Goal: Information Seeking & Learning: Find specific page/section

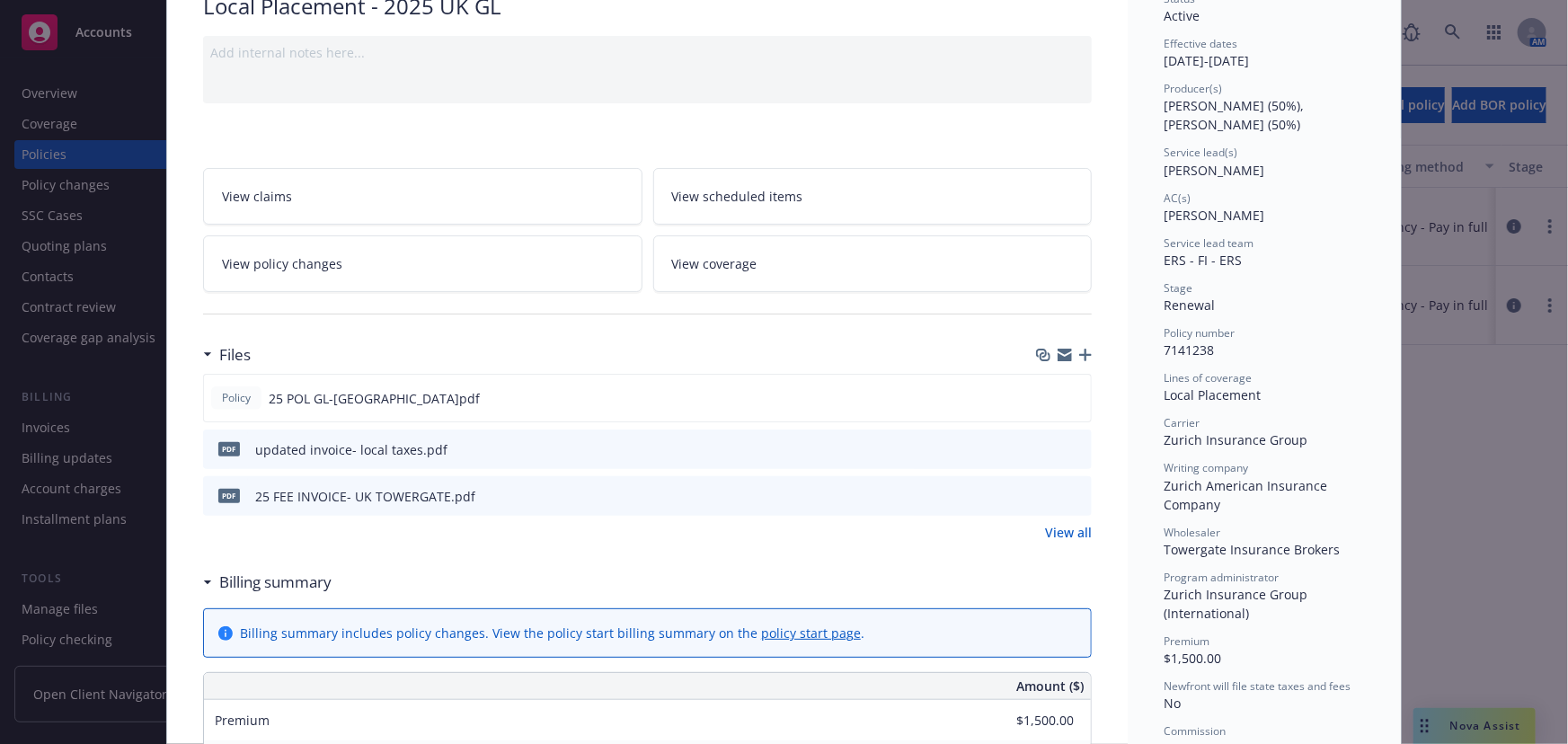
scroll to position [163, 0]
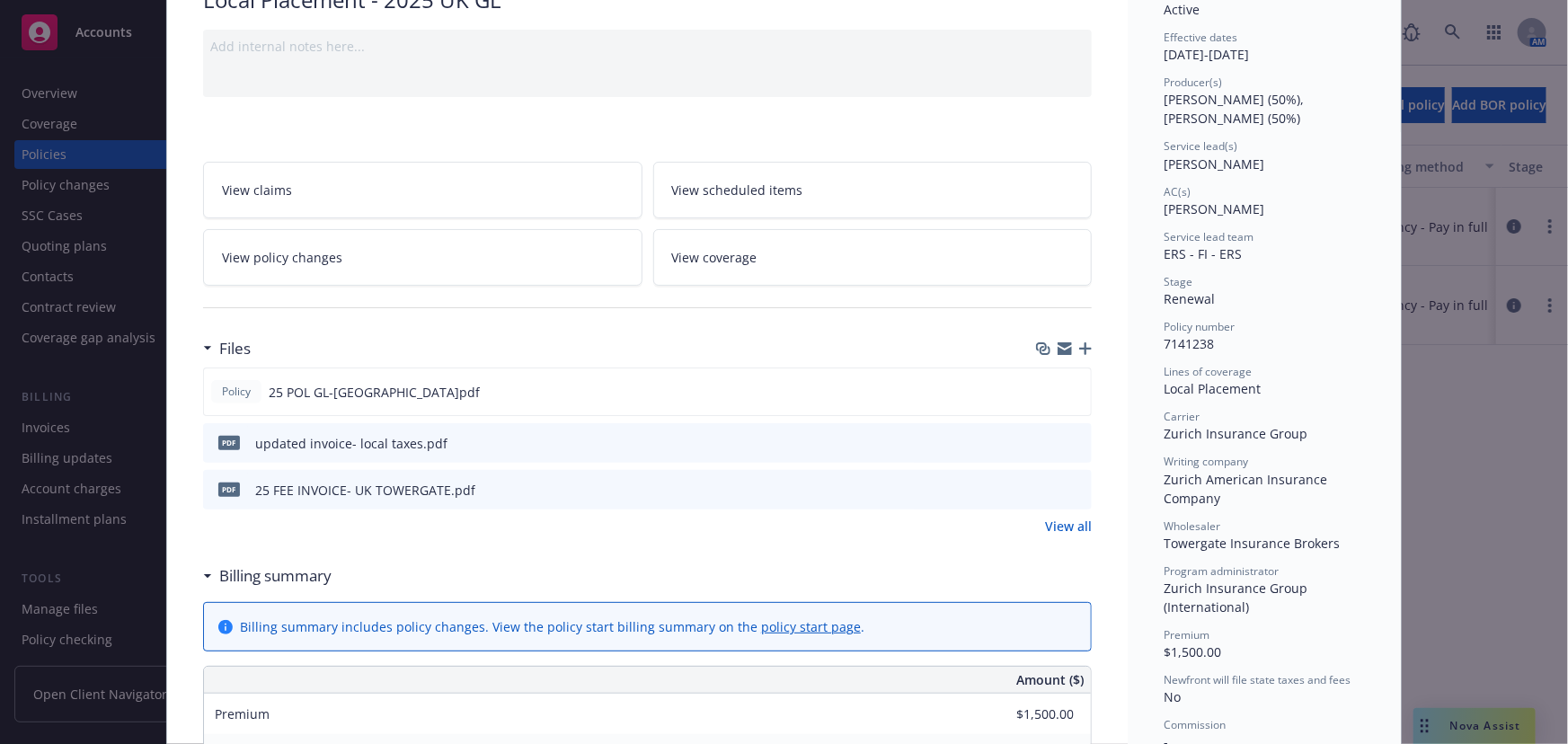
click at [1055, 522] on link "View all" at bounding box center [1067, 526] width 46 height 19
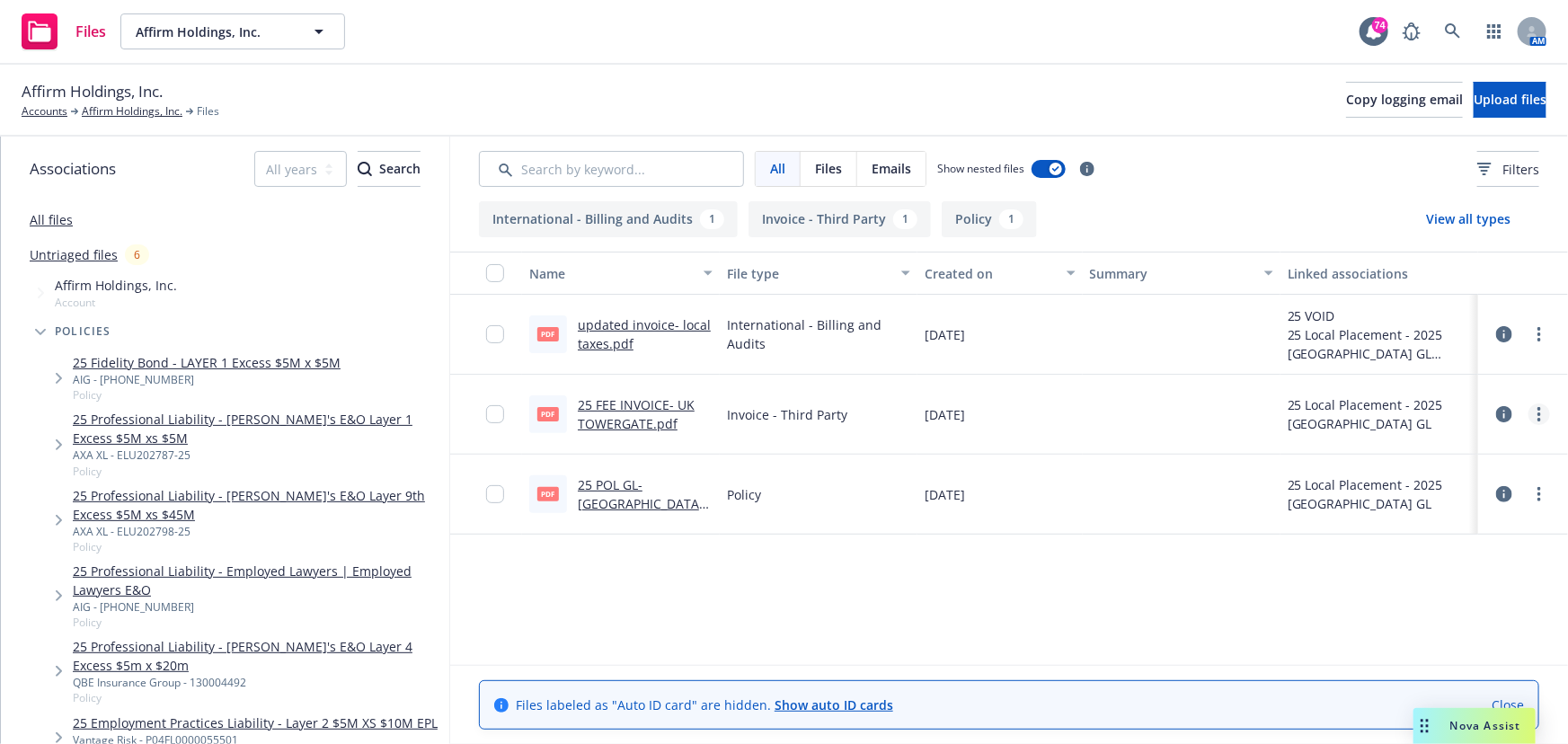
click at [1540, 411] on icon "more" at bounding box center [1540, 414] width 4 height 15
drag, startPoint x: 966, startPoint y: 408, endPoint x: 898, endPoint y: 408, distance: 68.0
click at [963, 408] on span "04/08/2025" at bounding box center [945, 414] width 40 height 19
click at [617, 411] on link "25 FEE INVOICE- UK TOWERGATE.pdf" at bounding box center [636, 413] width 116 height 35
click at [638, 497] on link "25 POL GL-UK.pdf" at bounding box center [644, 503] width 134 height 55
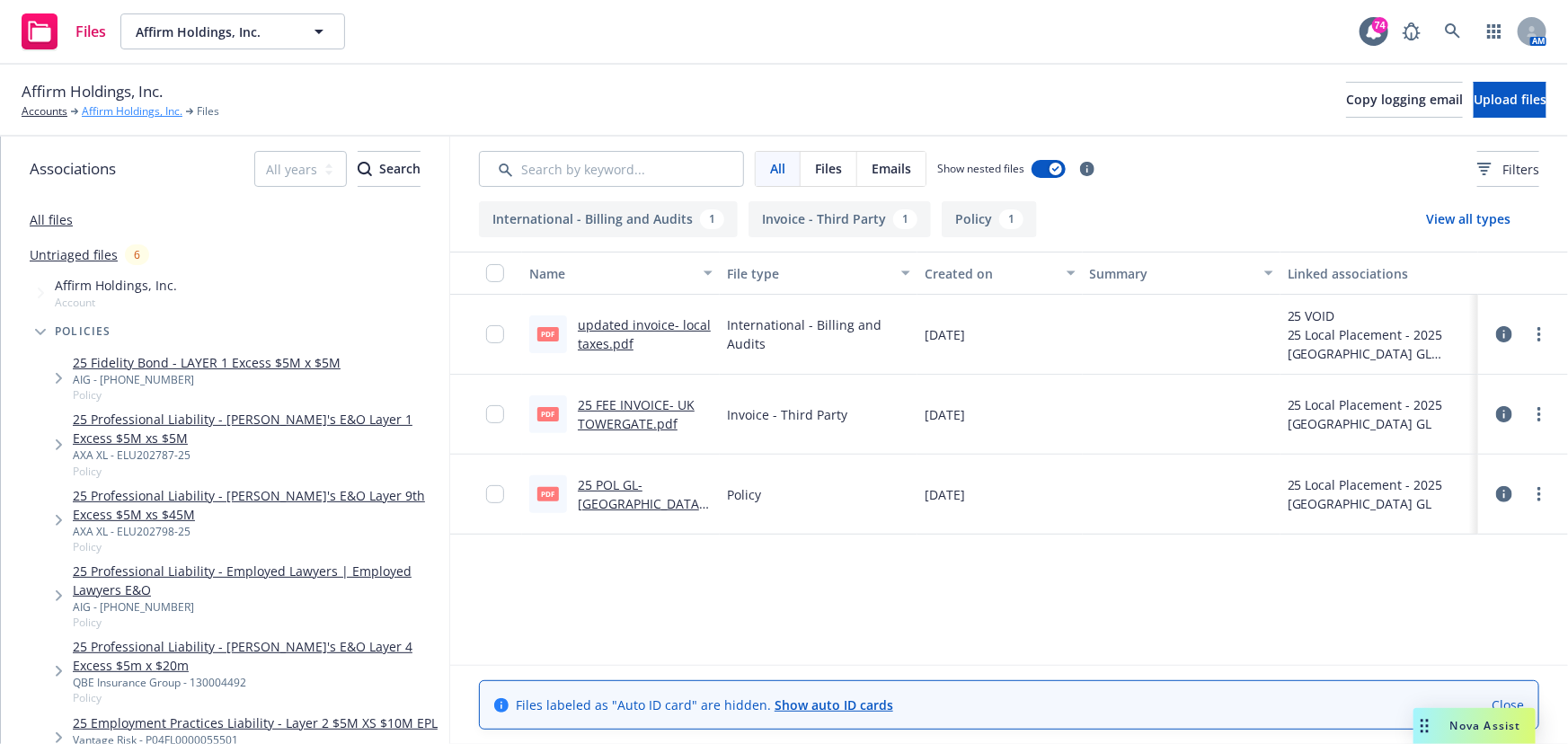
click at [107, 111] on link "Affirm Holdings, Inc." at bounding box center [132, 112] width 101 height 16
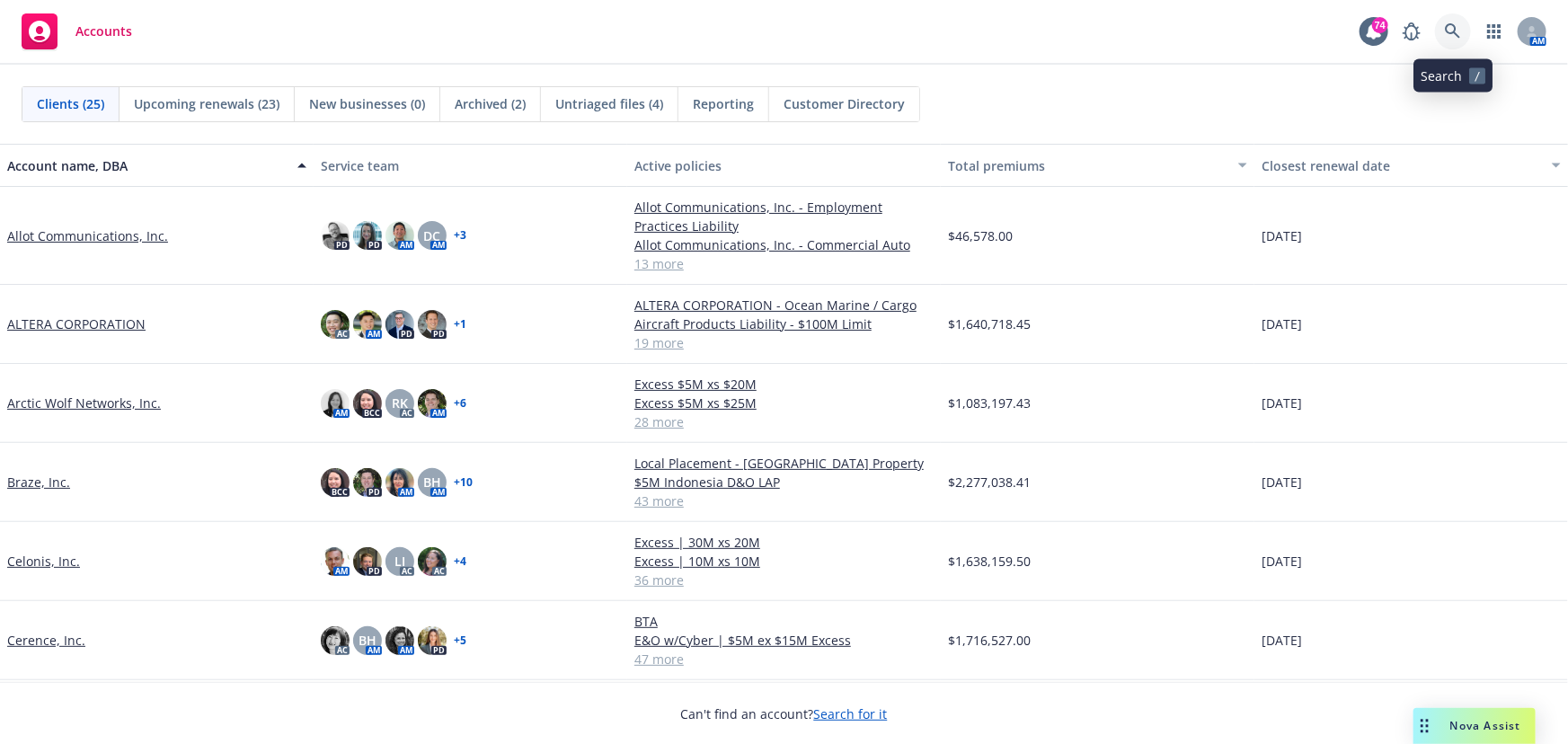
click at [1446, 30] on icon at bounding box center [1453, 32] width 16 height 16
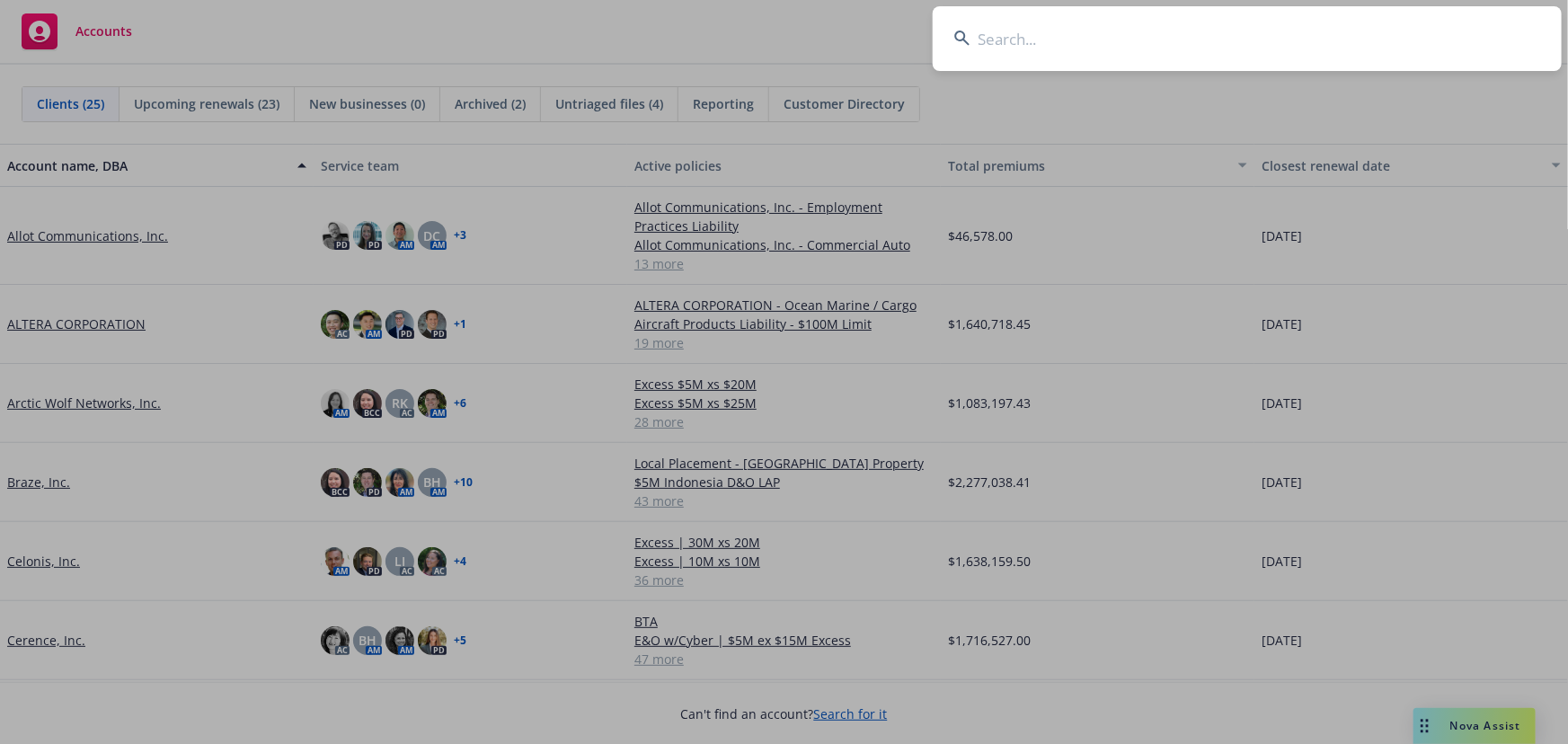
type input "s"
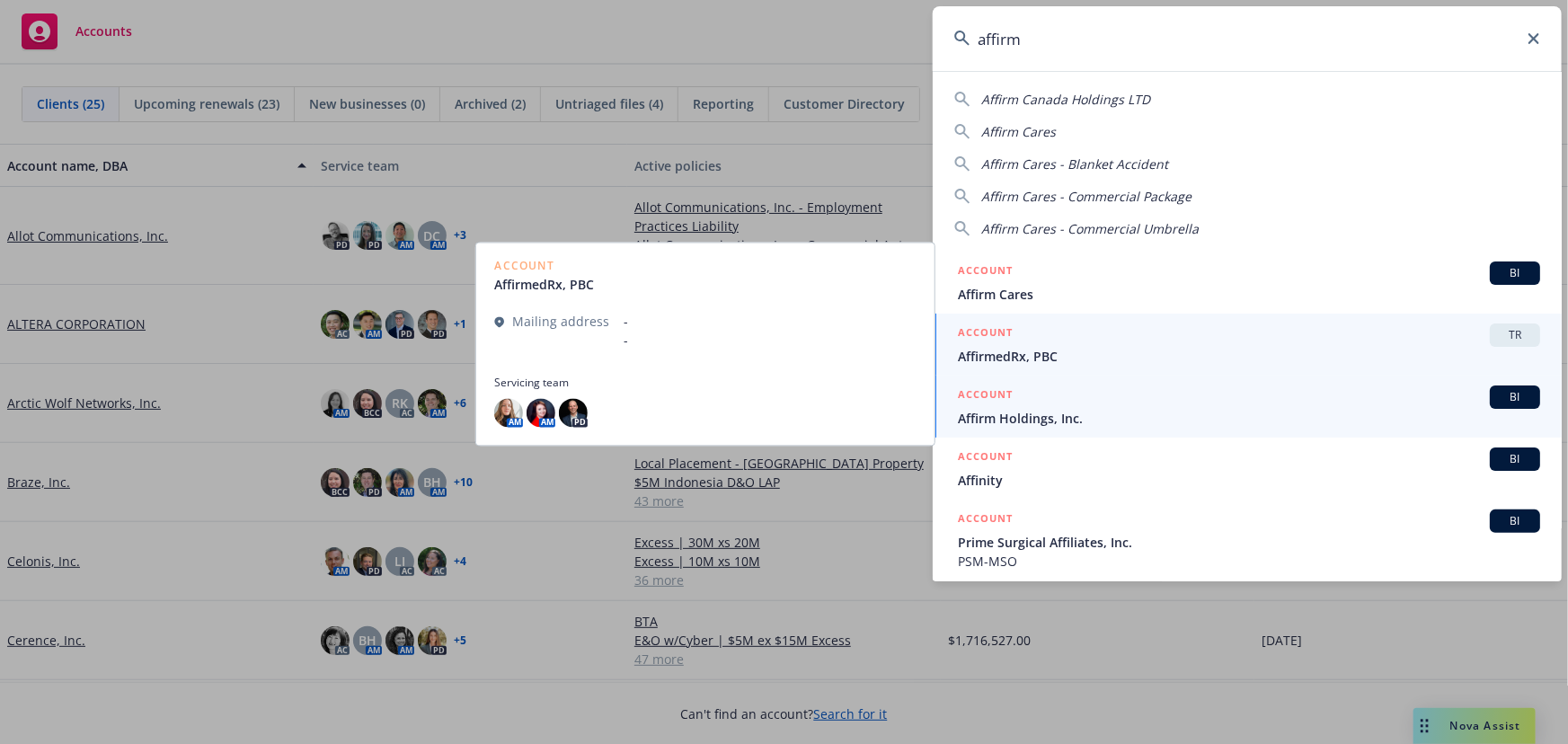
type input "affirm"
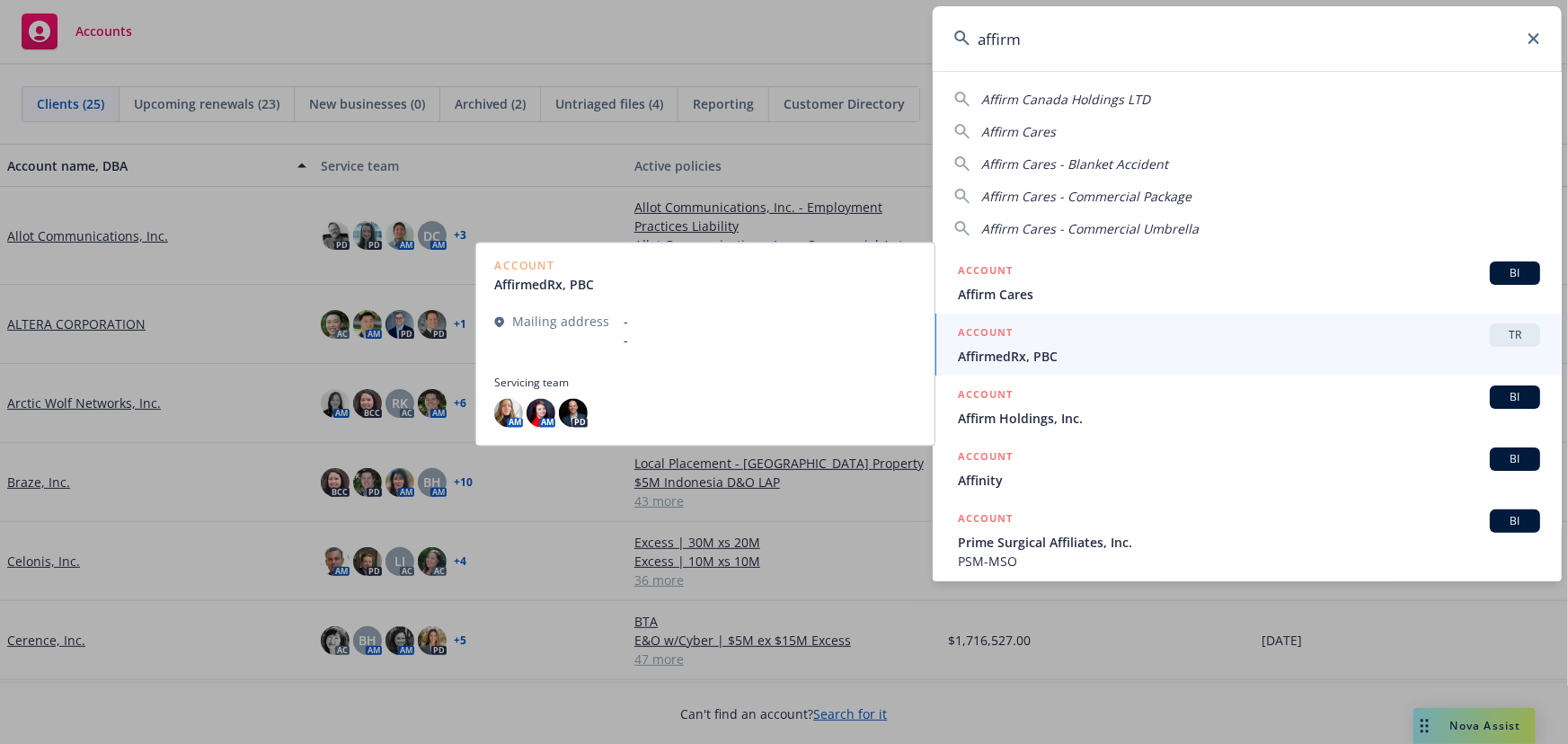
click at [1519, 392] on span "BI" at bounding box center [1514, 397] width 35 height 16
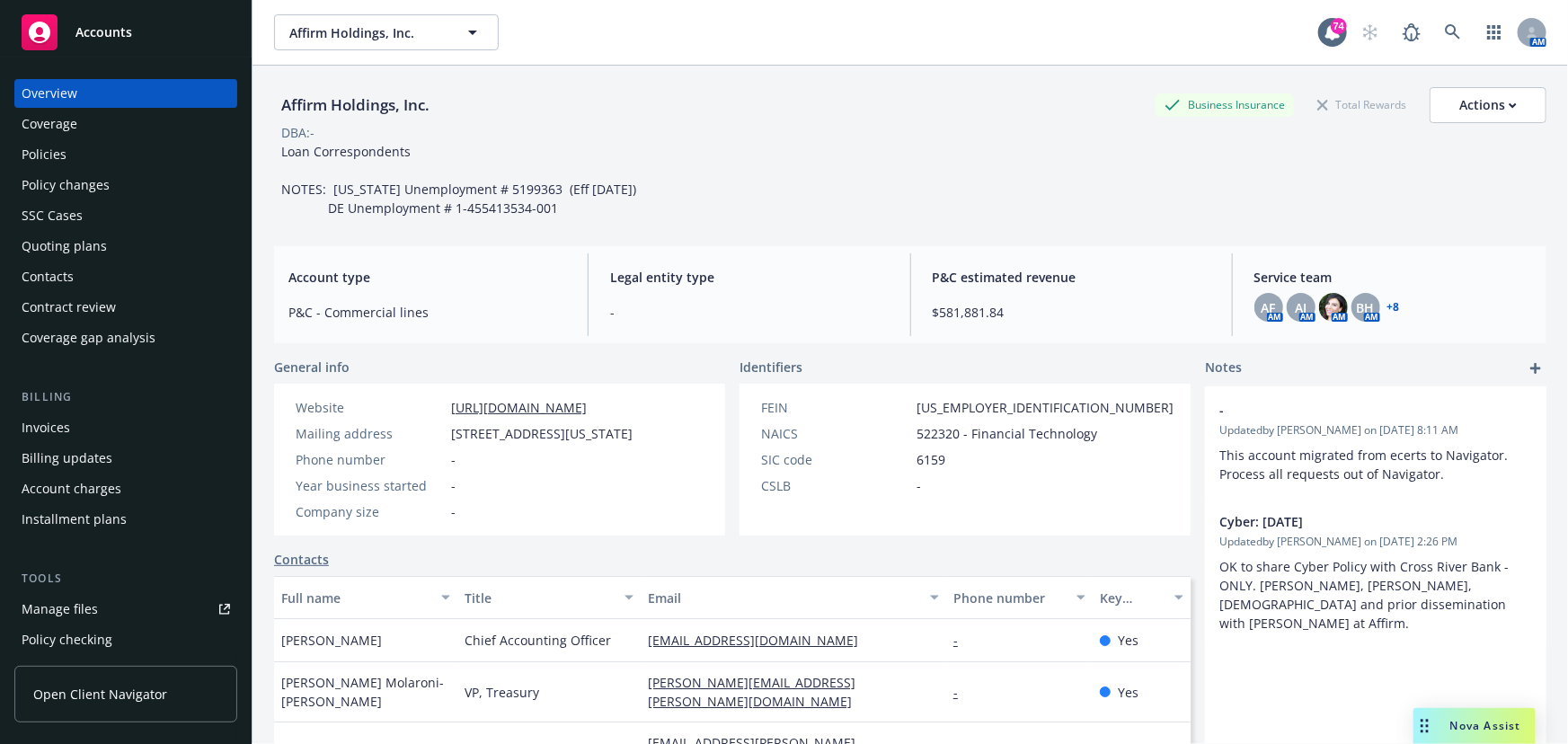
click at [53, 157] on div "Policies" at bounding box center [44, 155] width 45 height 29
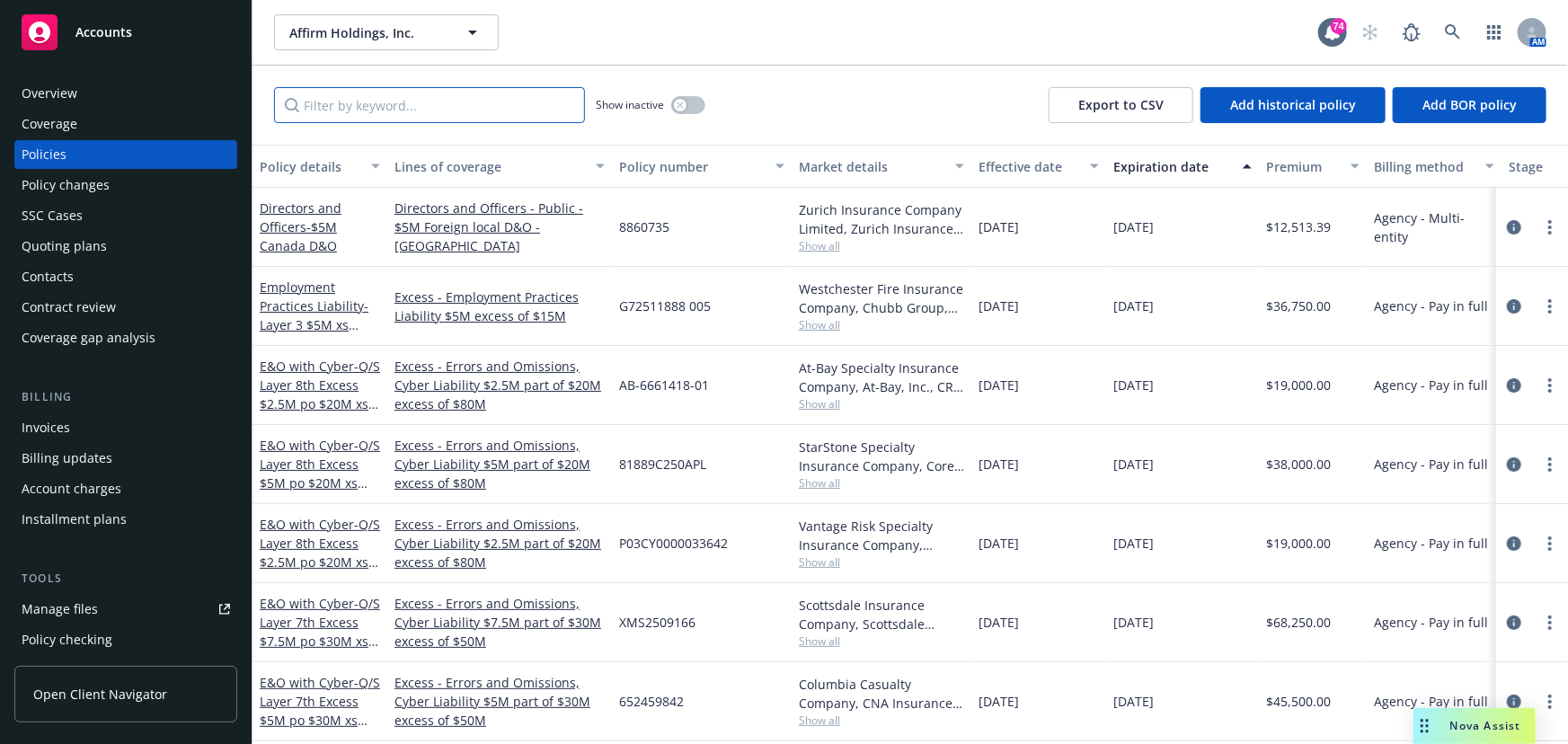
click at [400, 116] on input "Filter by keyword..." at bounding box center [430, 105] width 311 height 35
type input "local"
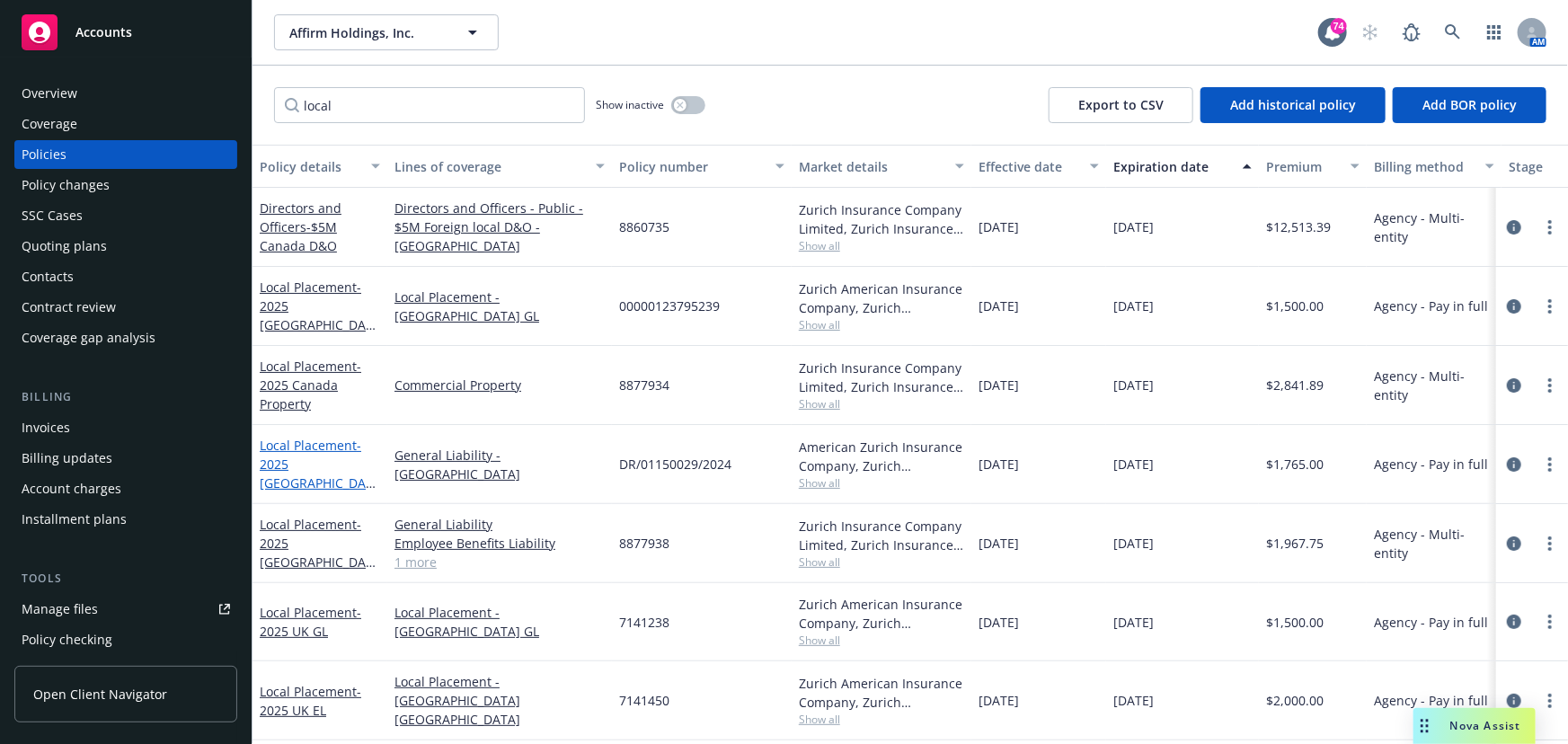
click at [325, 459] on link "Local Placement - 2025 Poland GL" at bounding box center [316, 473] width 113 height 74
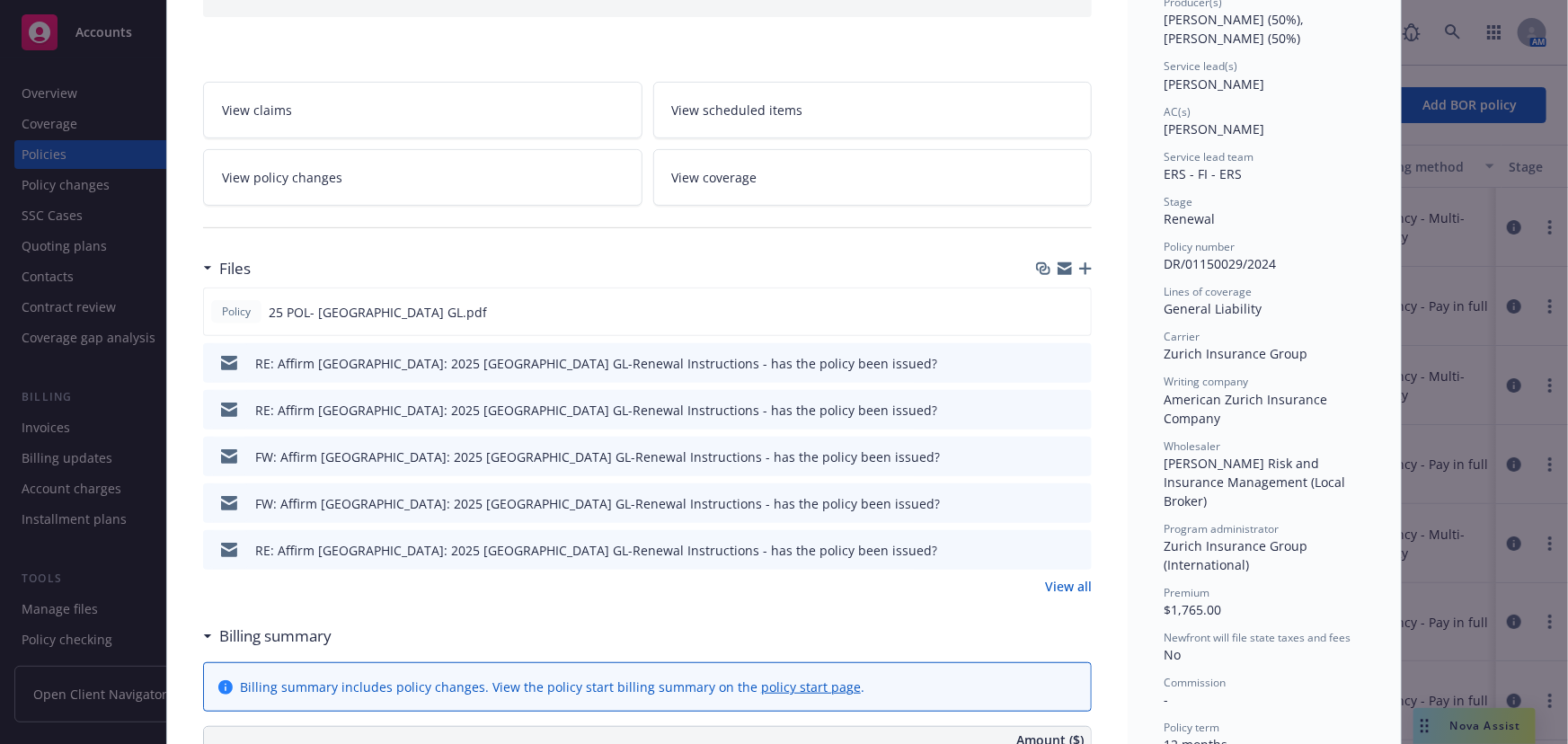
scroll to position [245, 0]
click at [1069, 310] on icon "preview file" at bounding box center [1074, 309] width 16 height 13
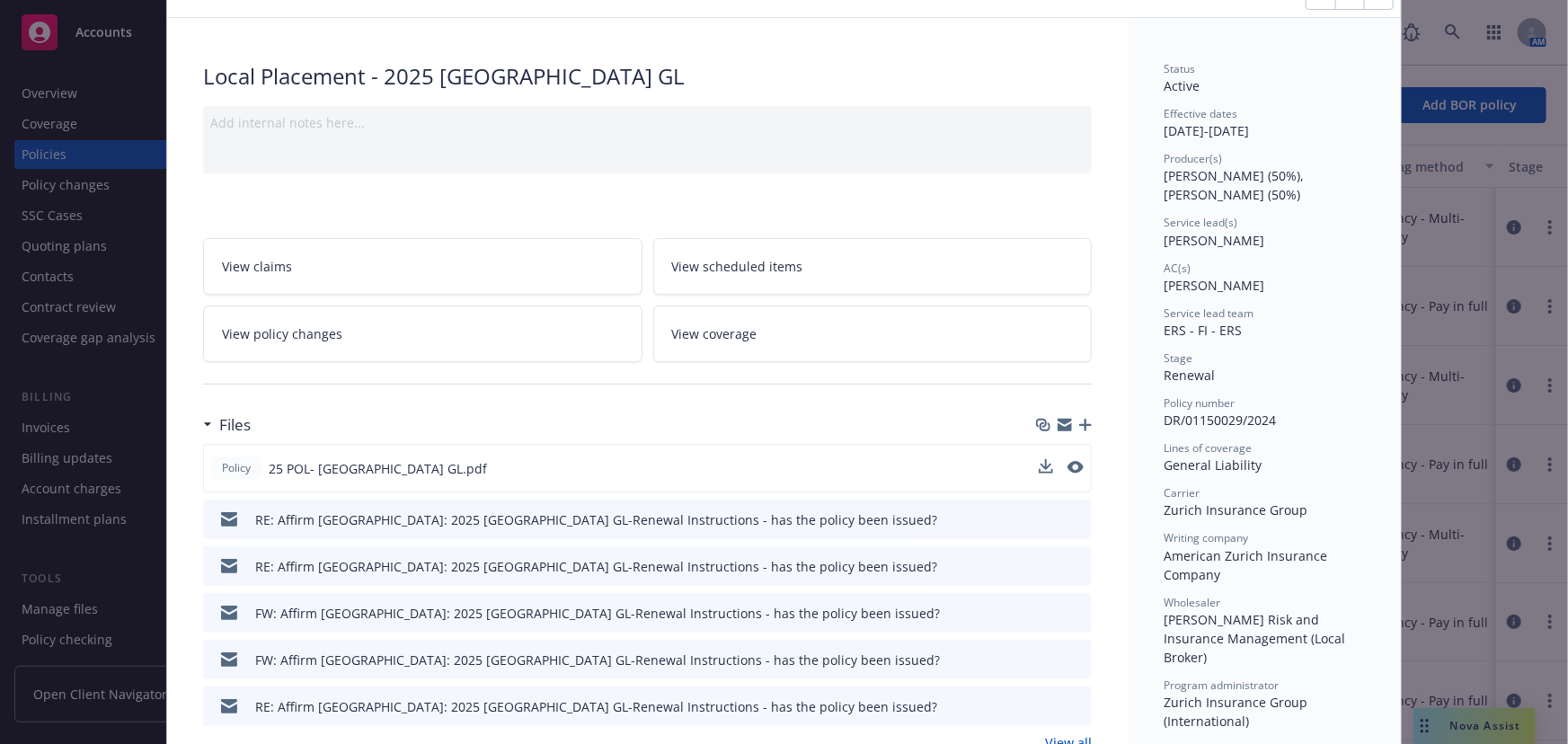
scroll to position [0, 0]
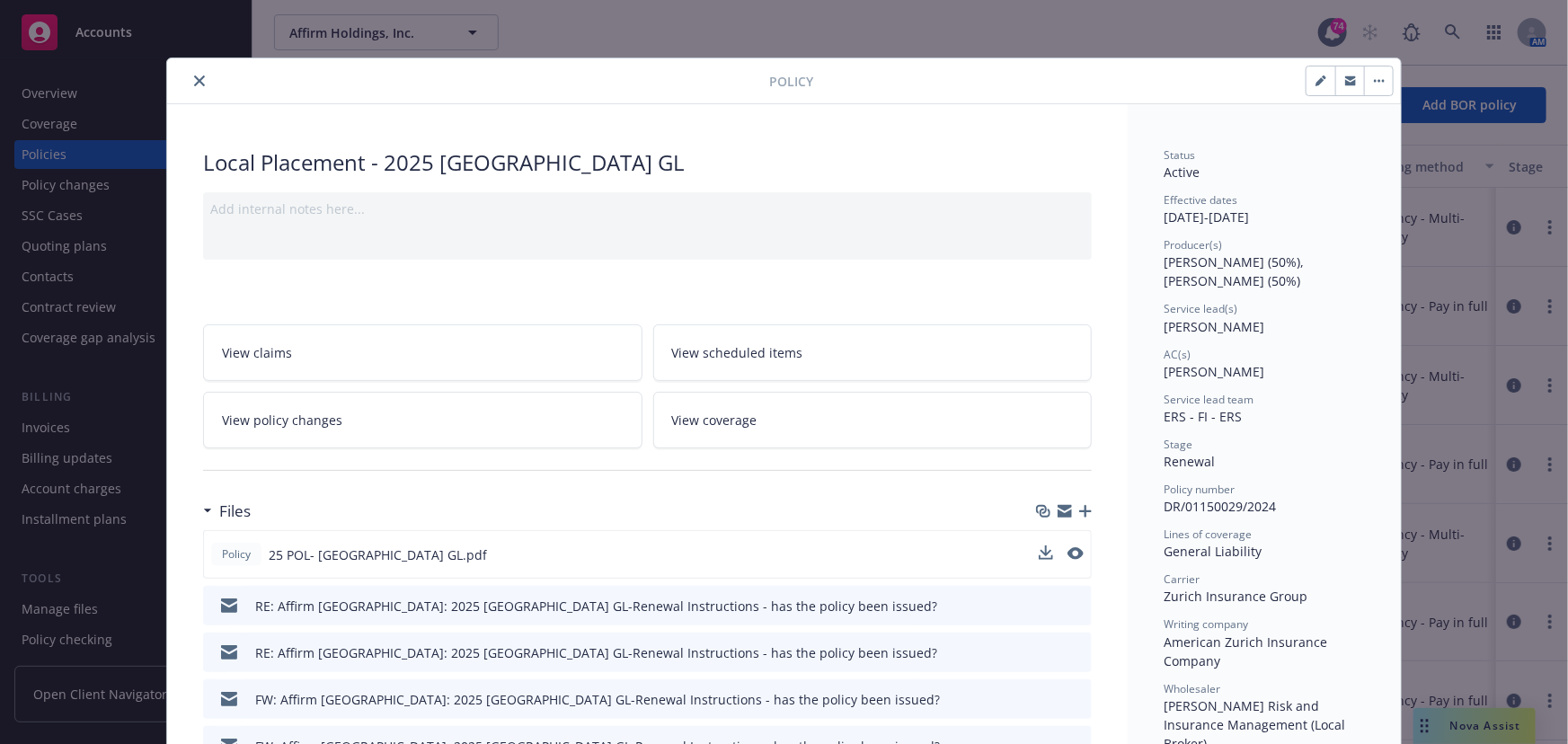
click at [197, 82] on icon "close" at bounding box center [199, 81] width 11 height 11
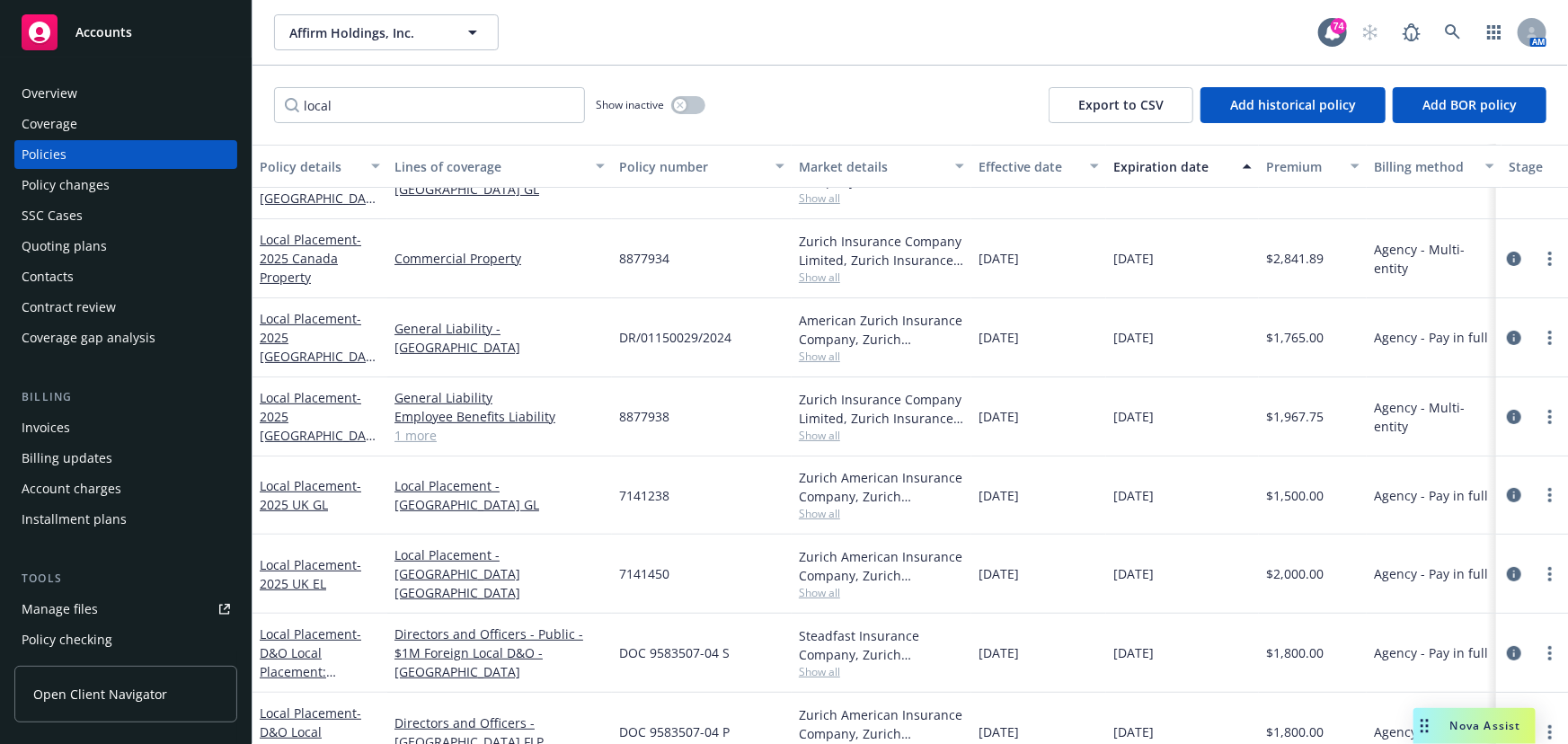
scroll to position [156, 0]
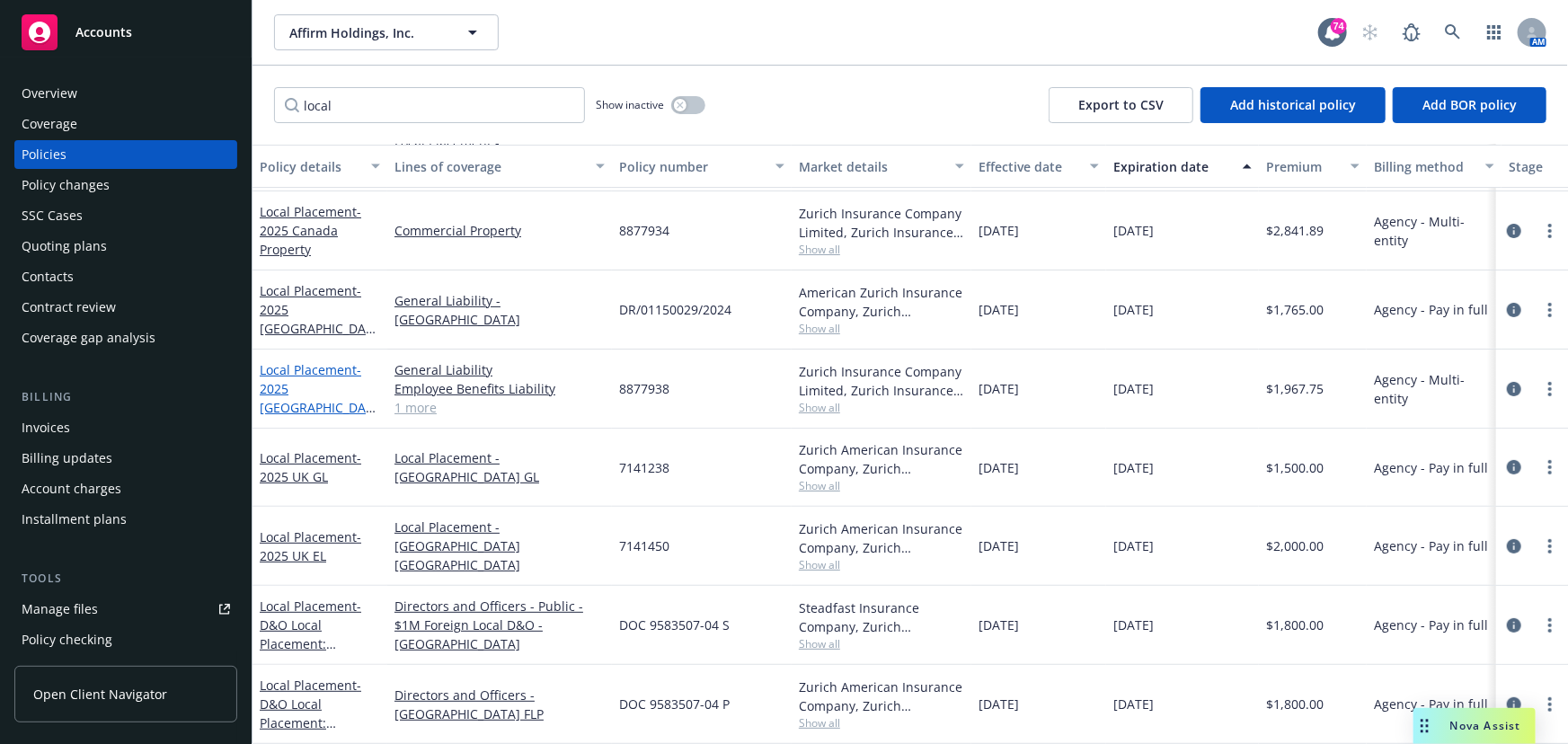
click at [313, 386] on span "- 2025 Canada GL" at bounding box center [317, 397] width 116 height 74
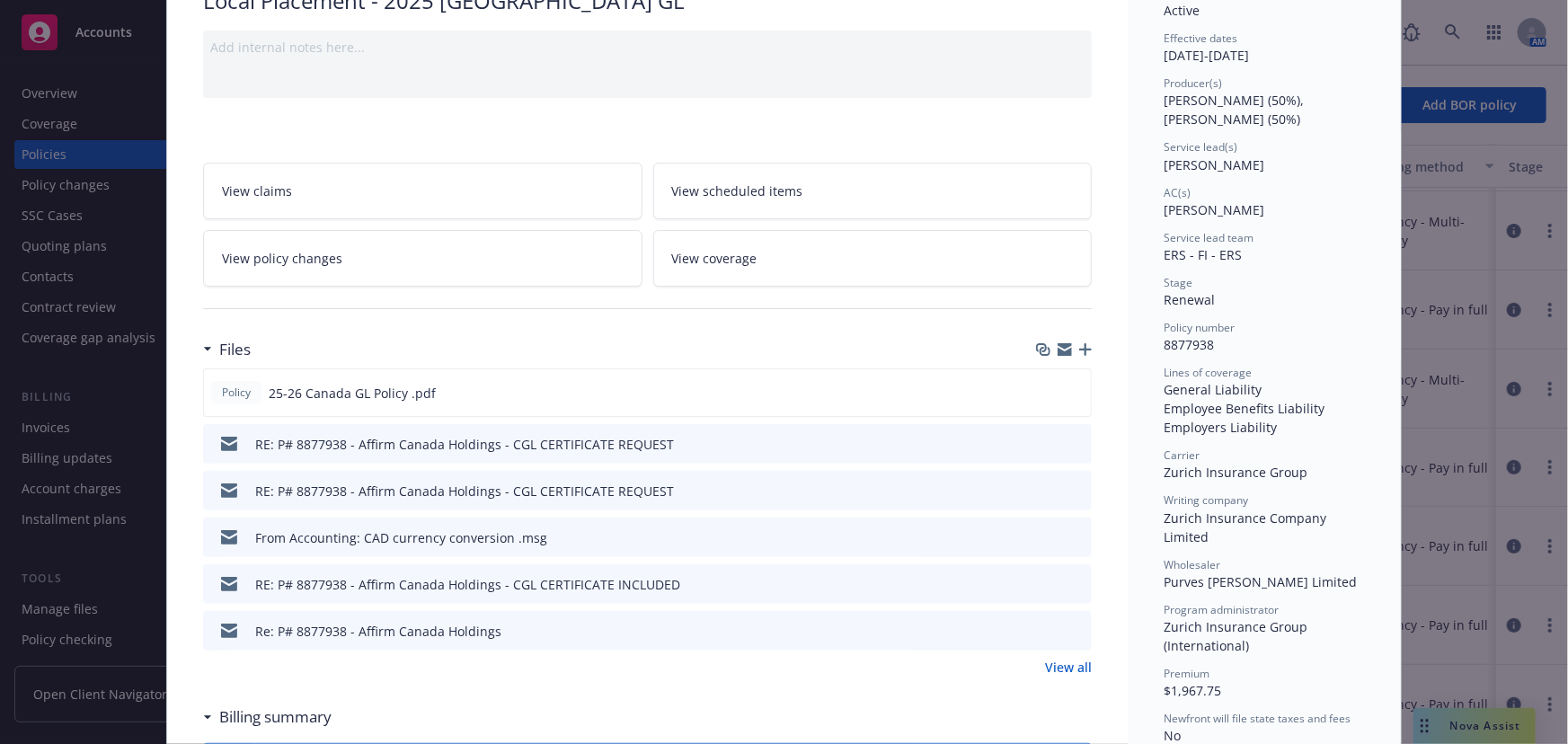
scroll to position [163, 0]
click at [1068, 394] on icon "preview file" at bounding box center [1074, 391] width 16 height 13
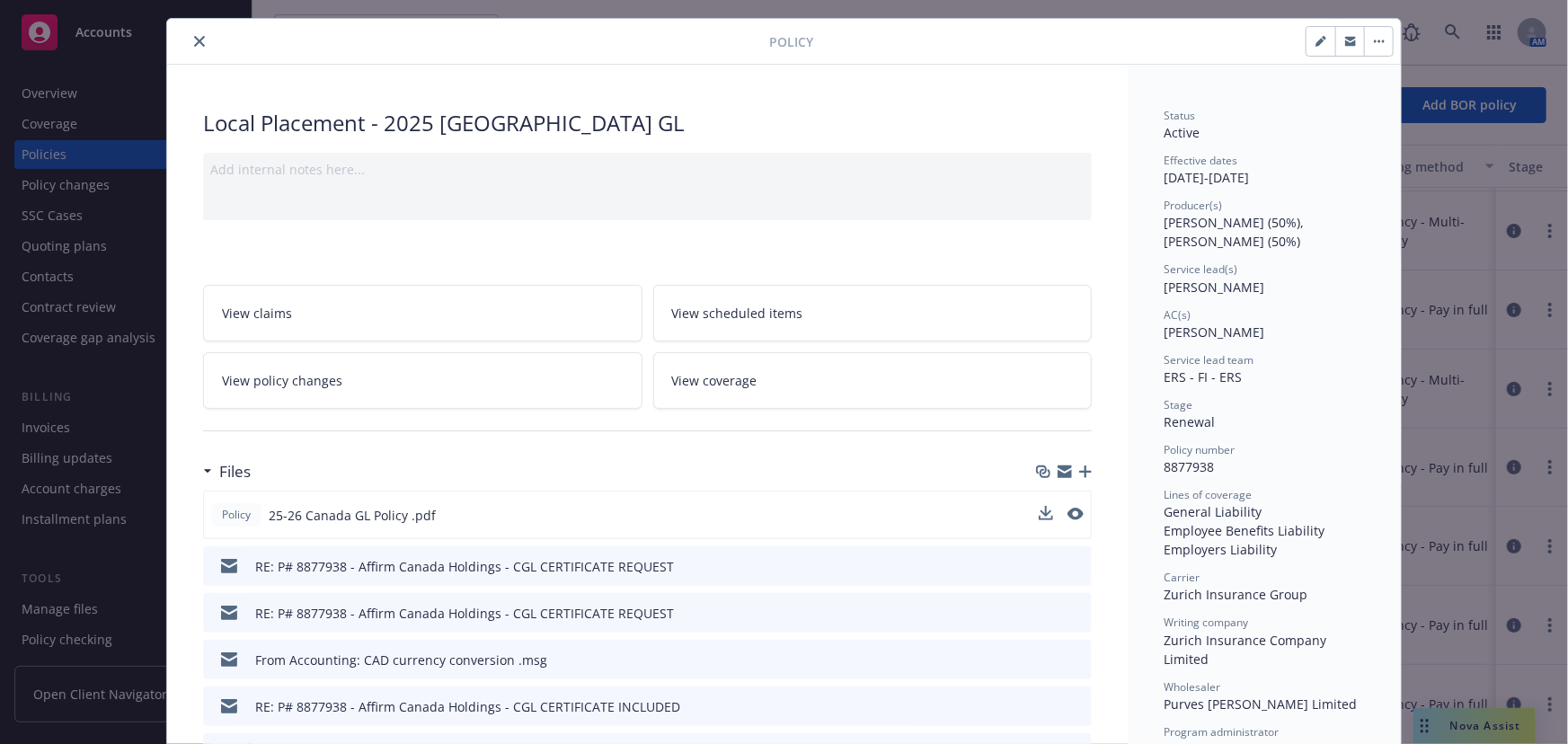
scroll to position [0, 0]
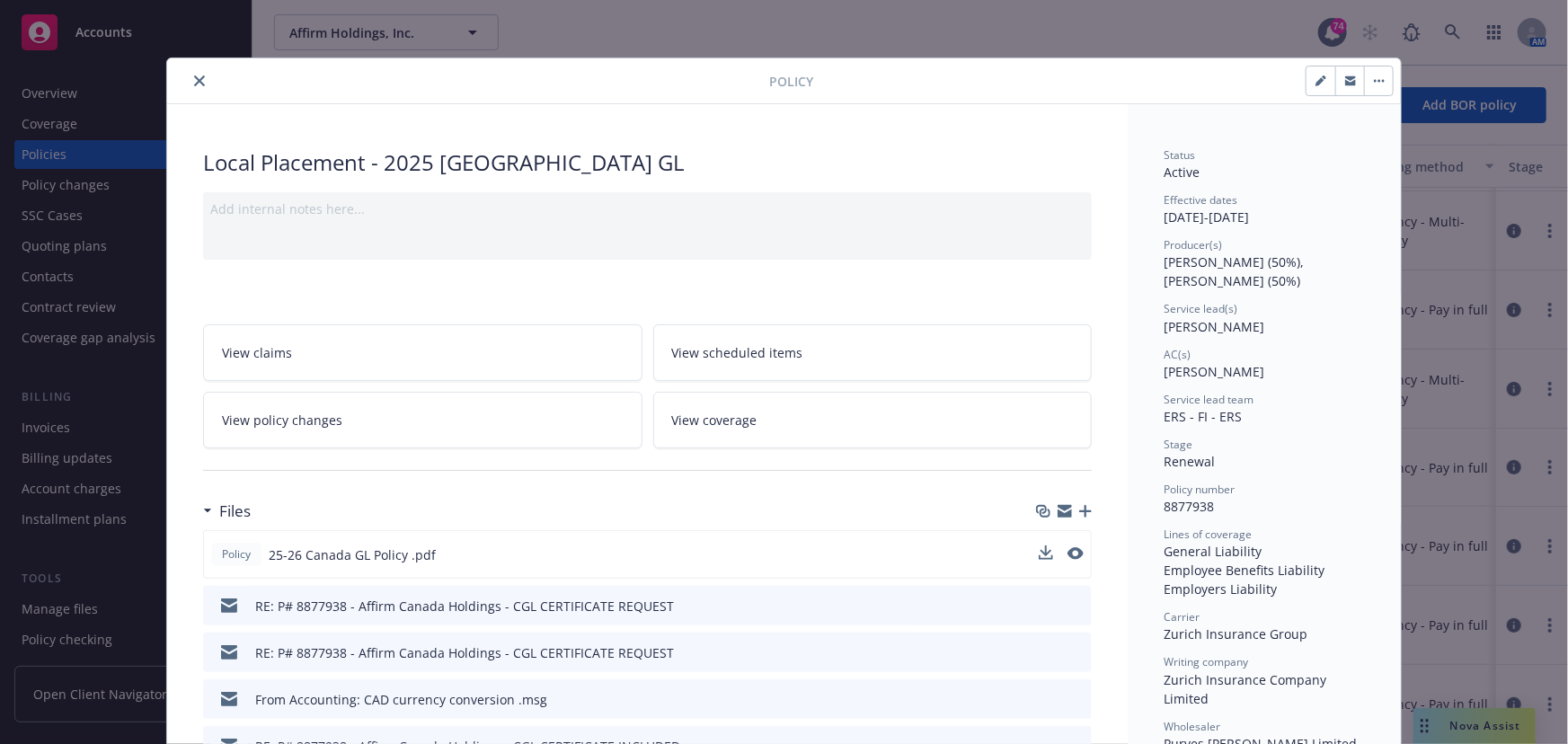
click at [193, 74] on button "close" at bounding box center [199, 81] width 22 height 22
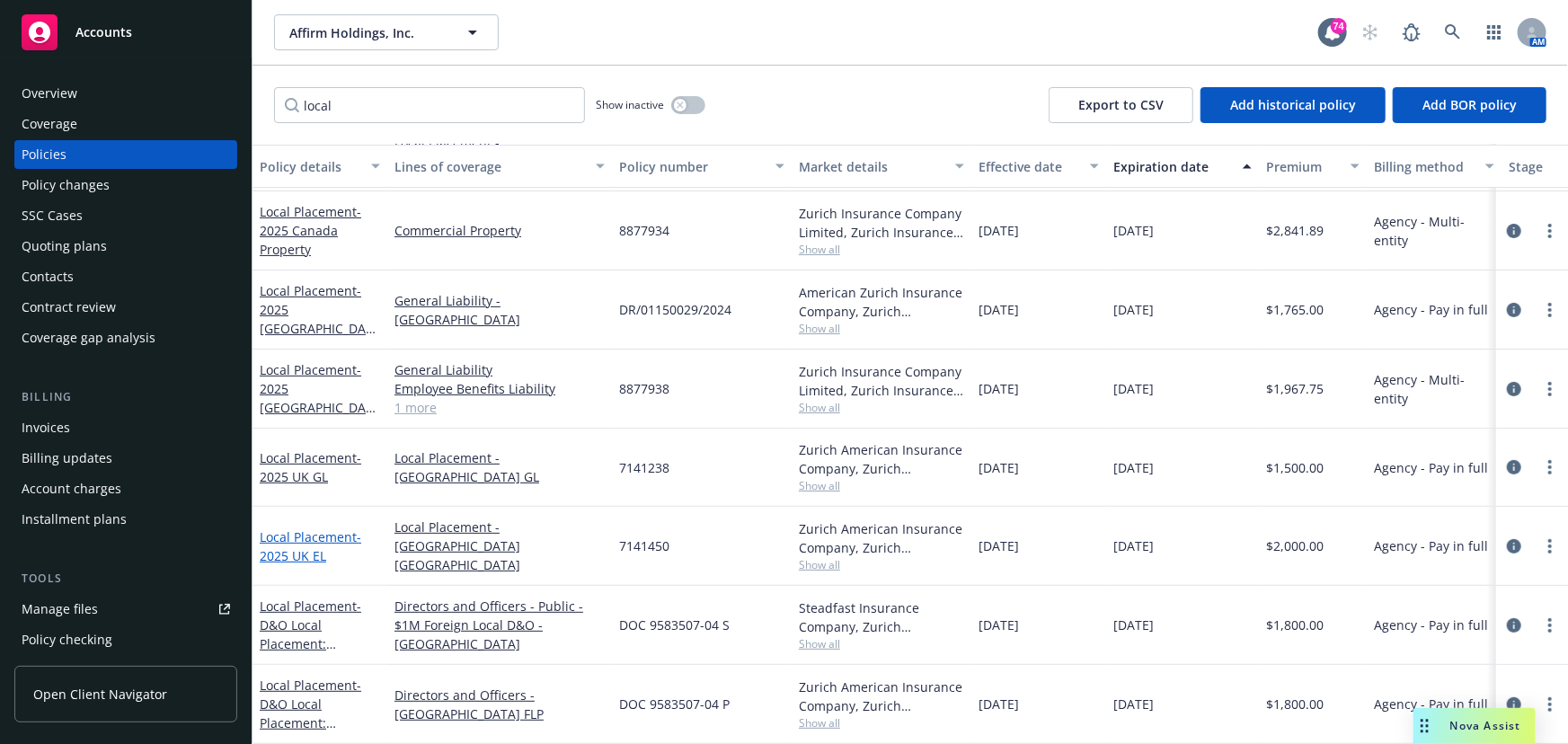
click at [298, 528] on link "Local Placement - 2025 UK EL" at bounding box center [310, 546] width 102 height 35
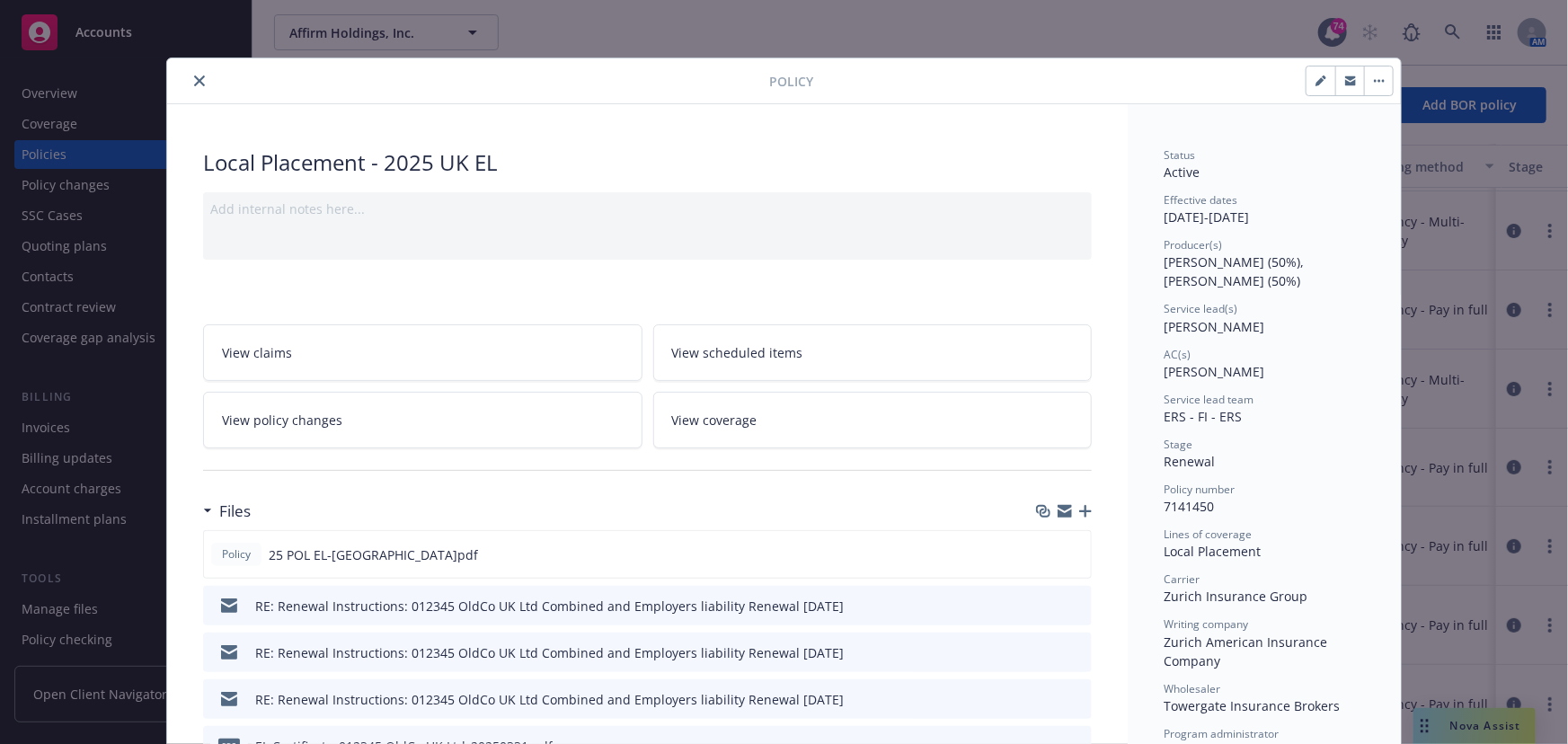
scroll to position [163, 0]
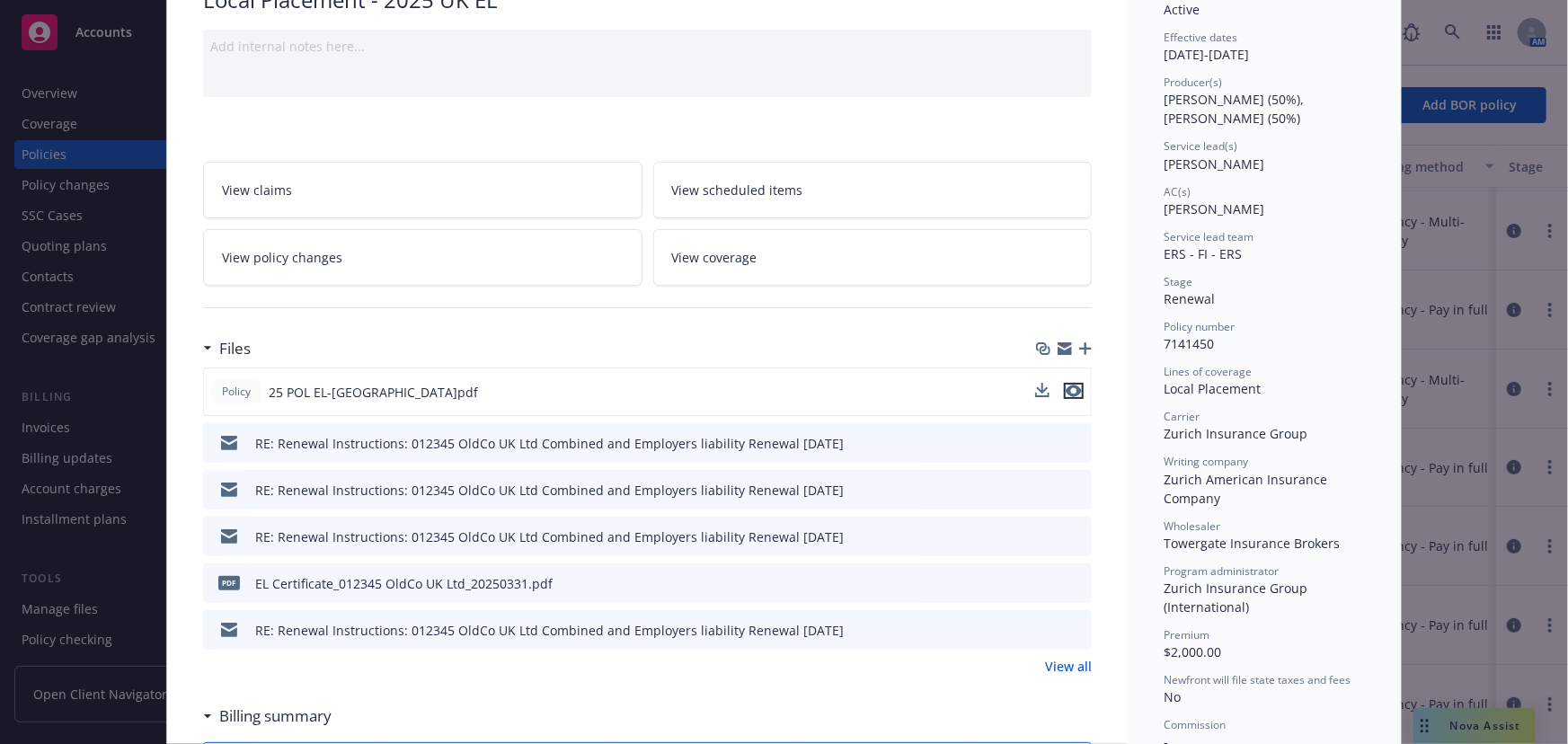
click at [1069, 389] on icon "preview file" at bounding box center [1074, 391] width 16 height 13
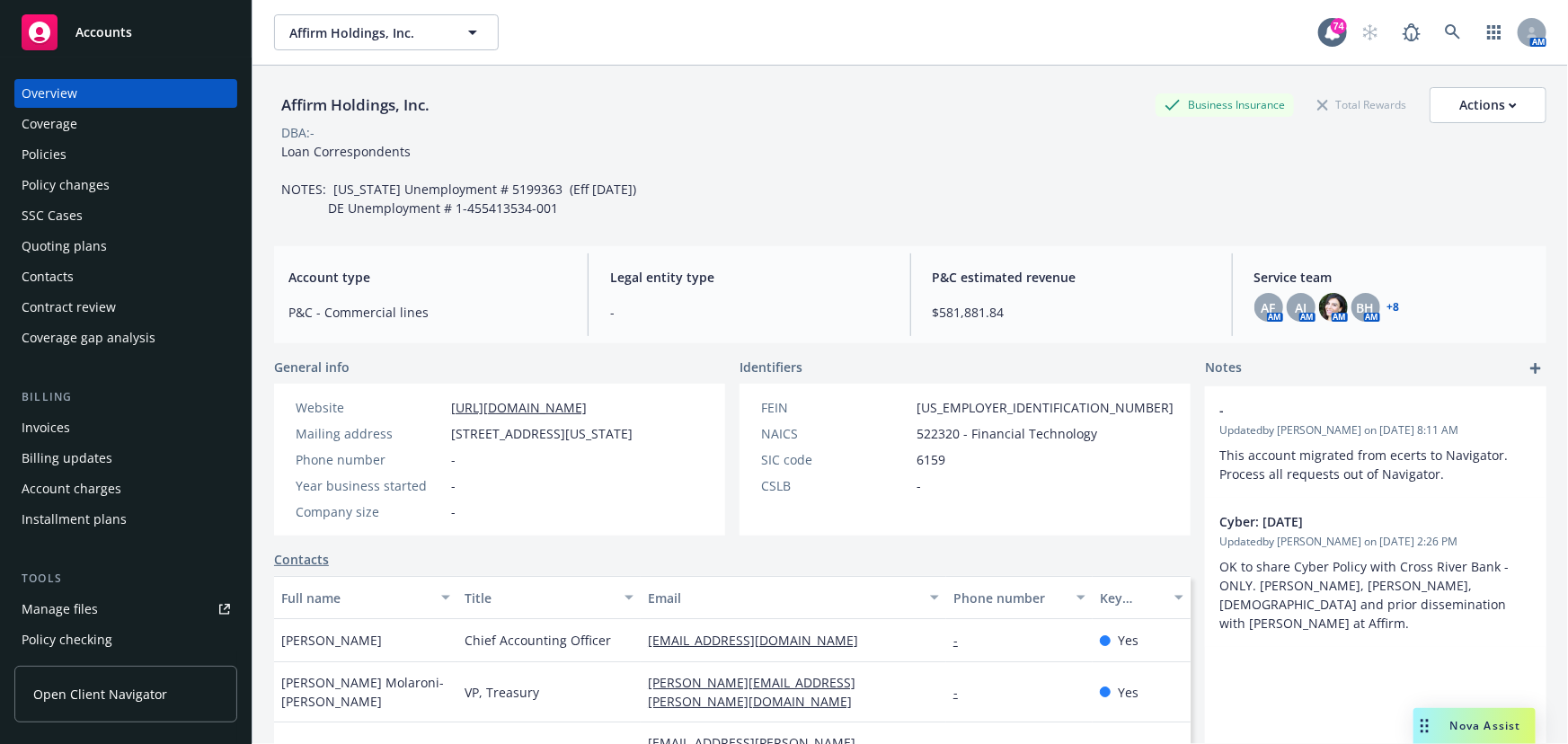
click at [1388, 306] on link "+ 8" at bounding box center [1394, 307] width 13 height 11
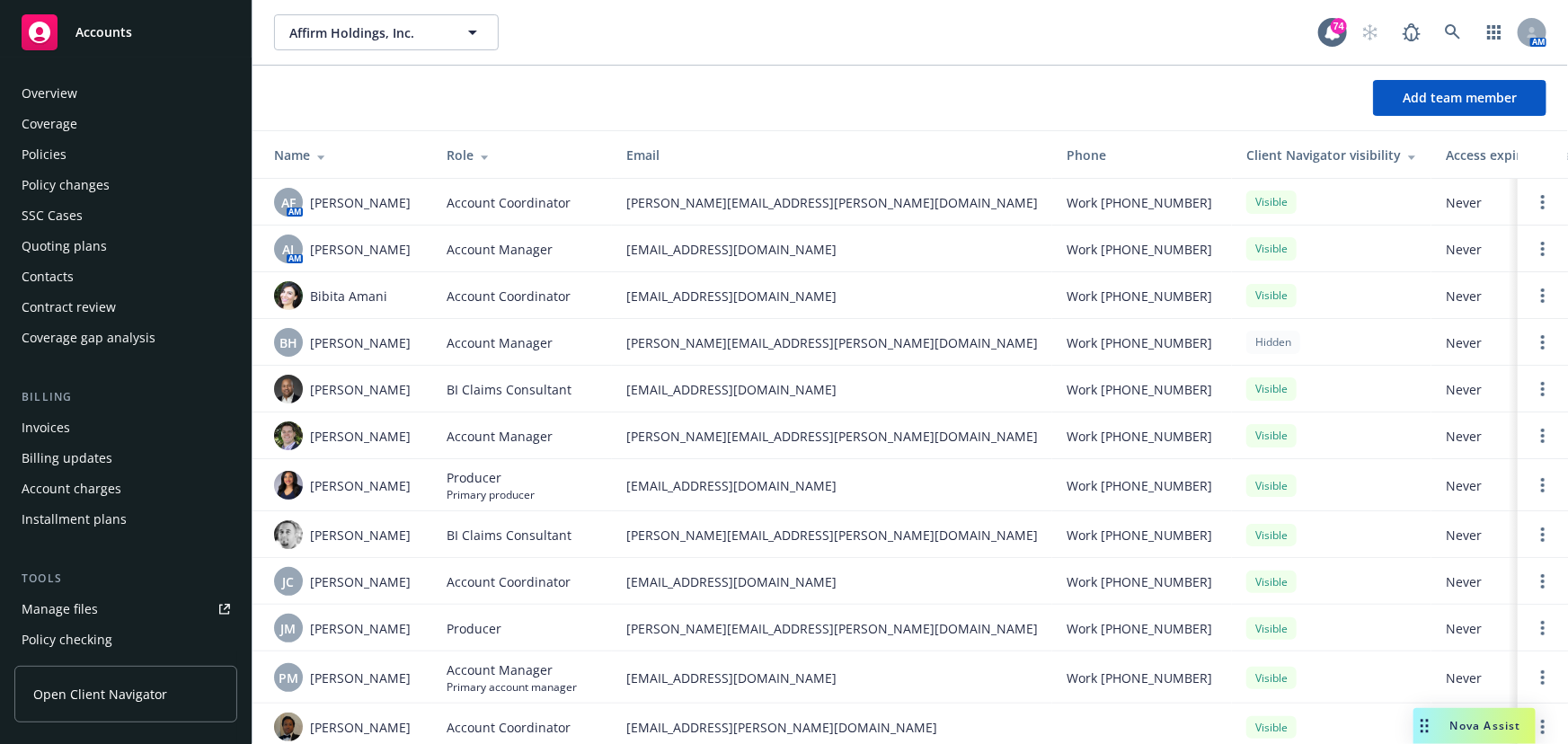
click at [53, 147] on div "Policies" at bounding box center [44, 155] width 45 height 29
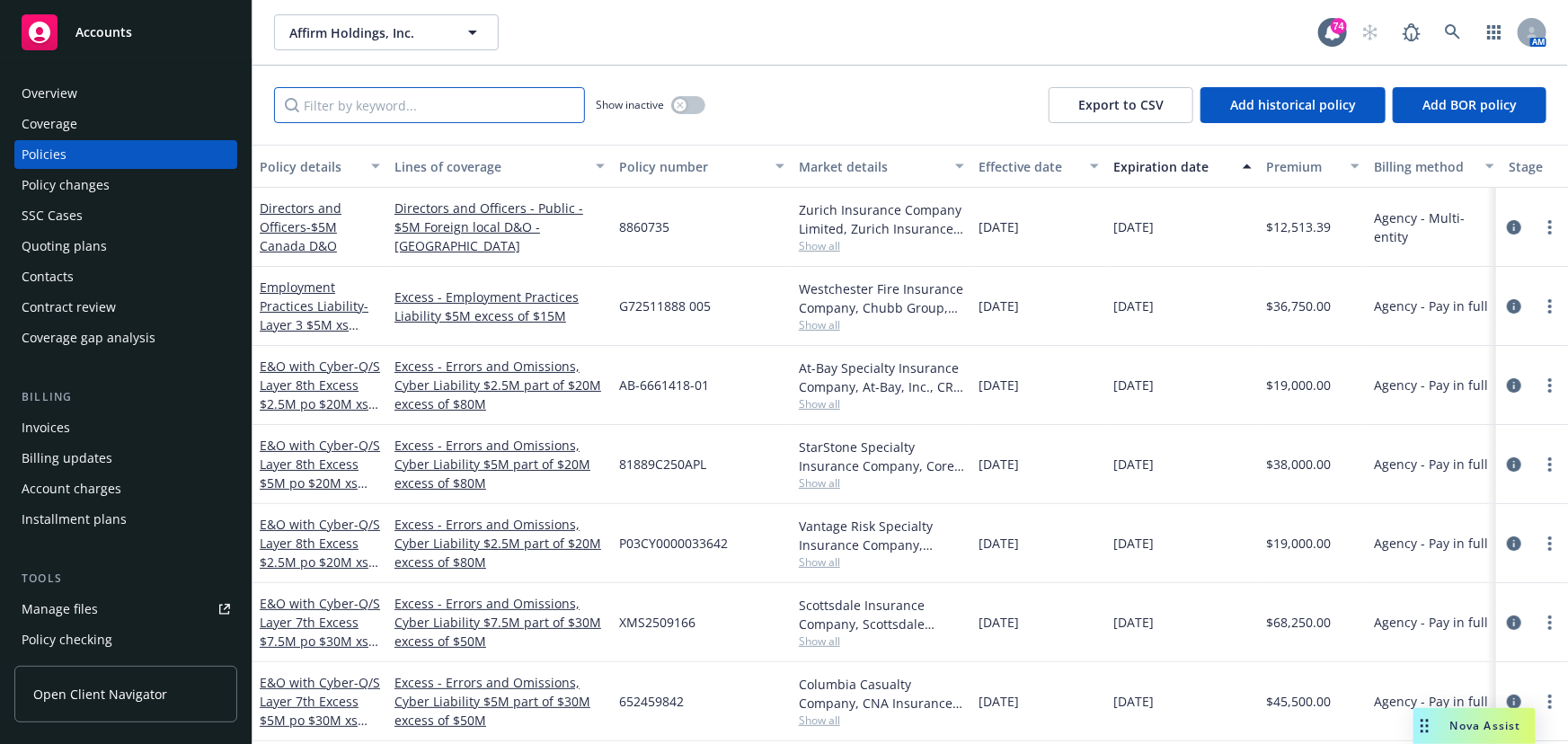
click at [337, 112] on input "Filter by keyword..." at bounding box center [430, 105] width 311 height 35
type input "local"
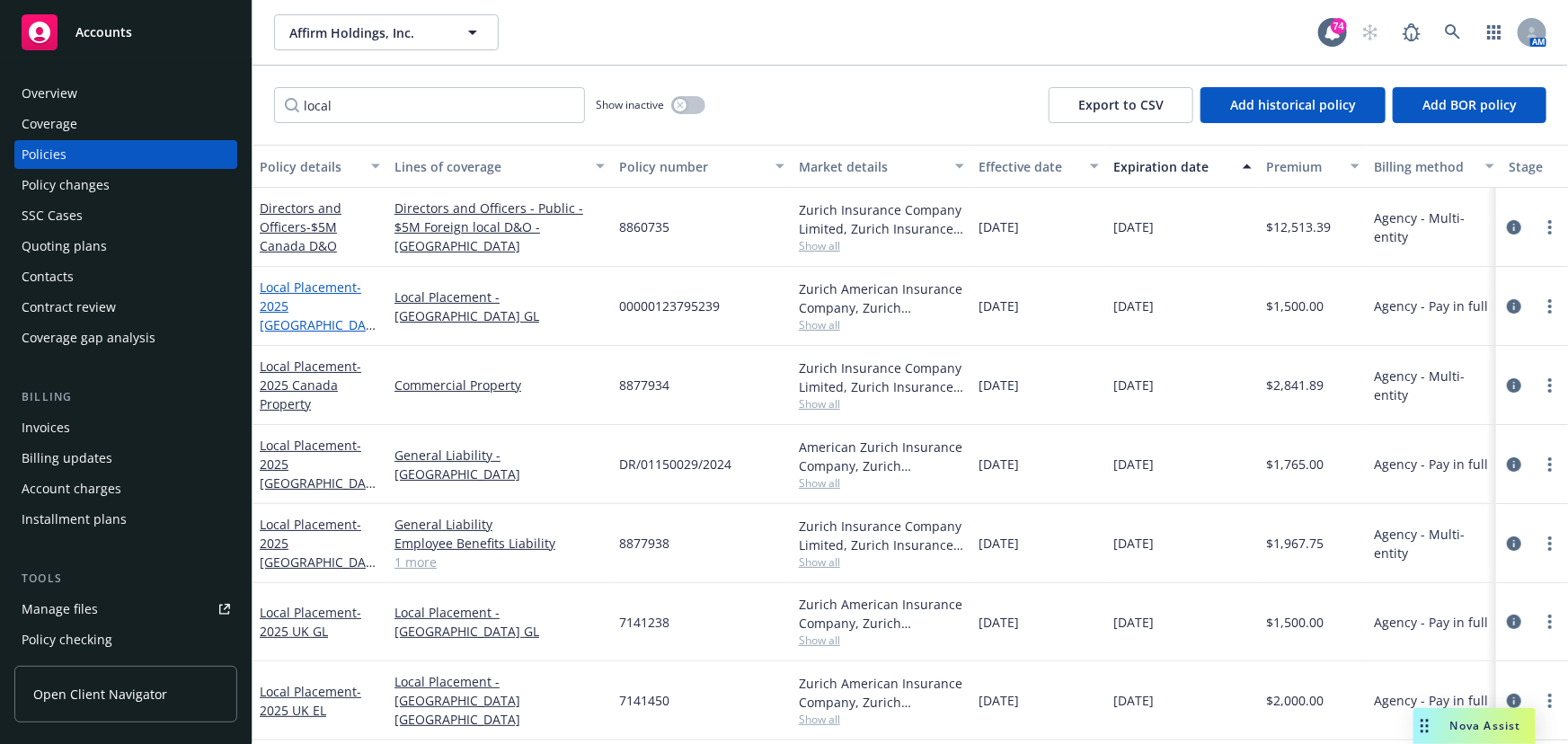
click at [332, 310] on span "- 2025 [GEOGRAPHIC_DATA] GL /EL" at bounding box center [317, 315] width 116 height 74
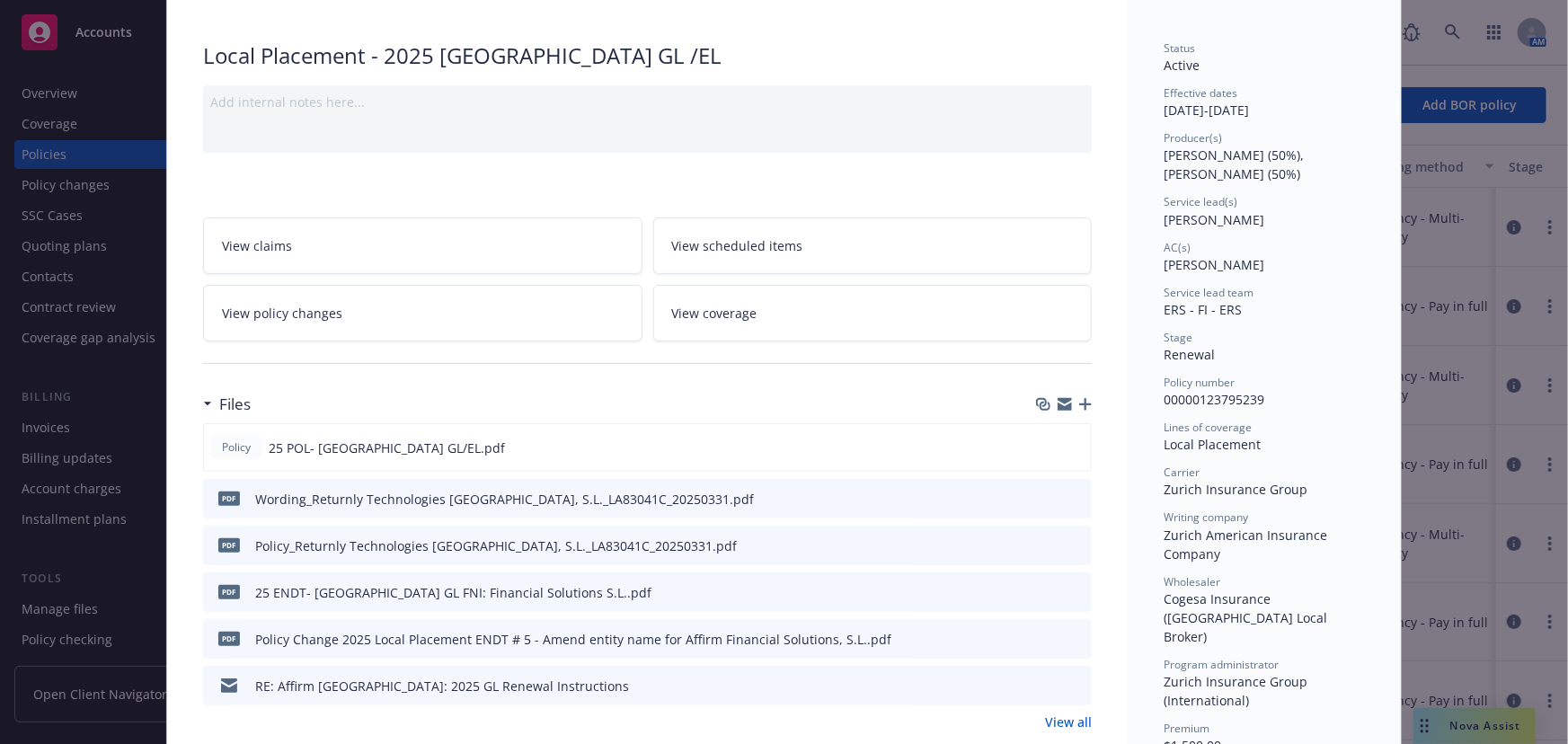
scroll to position [245, 0]
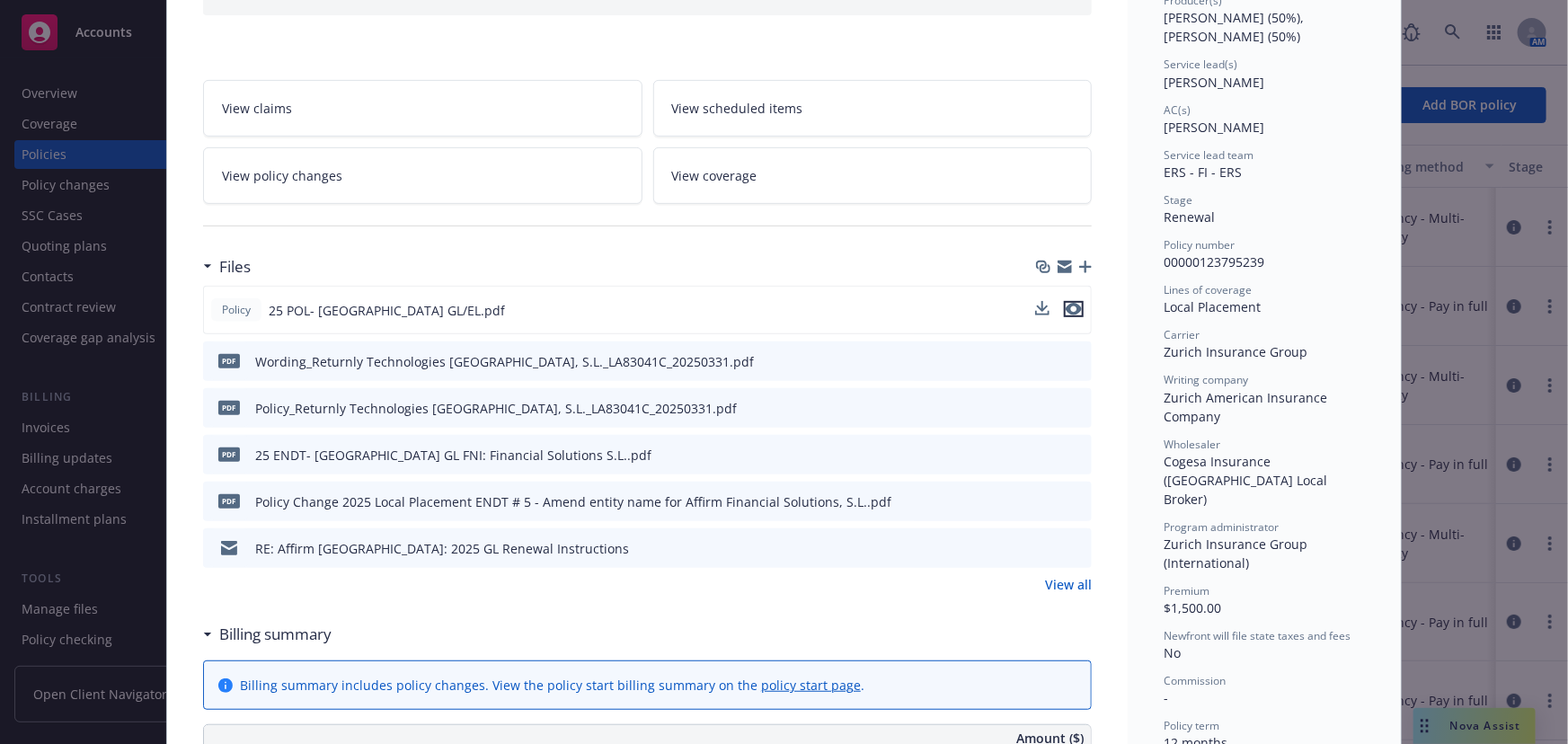
click at [1073, 309] on icon "preview file" at bounding box center [1074, 309] width 16 height 13
click at [1069, 400] on icon "preview file" at bounding box center [1075, 407] width 16 height 13
click at [1075, 495] on icon "preview file" at bounding box center [1075, 500] width 16 height 13
